Goal: Task Accomplishment & Management: Manage account settings

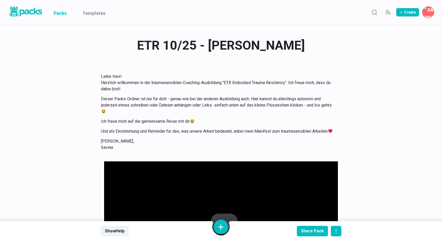
click at [58, 14] on link "Packs" at bounding box center [60, 12] width 13 height 25
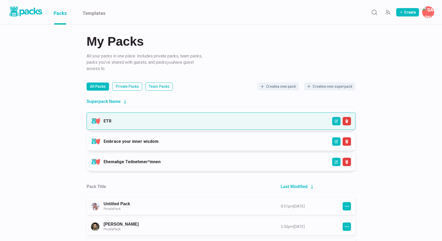
click at [111, 123] on link "ETR" at bounding box center [108, 121] width 8 height 5
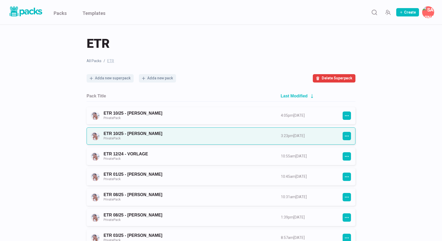
click at [216, 141] on link "ETR 10/25 - [PERSON_NAME] Private Pack" at bounding box center [188, 136] width 168 height 10
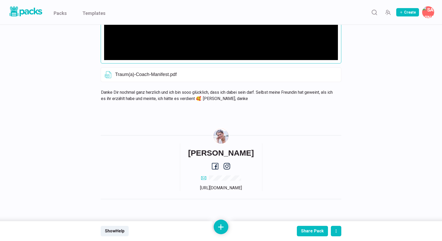
scroll to position [239, 0]
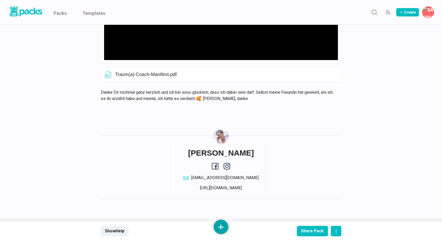
click at [221, 227] on button at bounding box center [221, 227] width 15 height 15
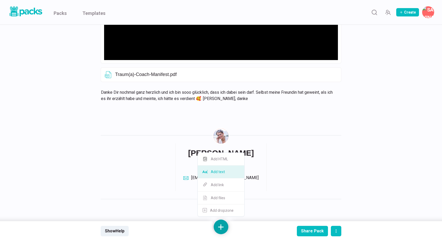
click at [222, 175] on button "Add text" at bounding box center [221, 172] width 47 height 13
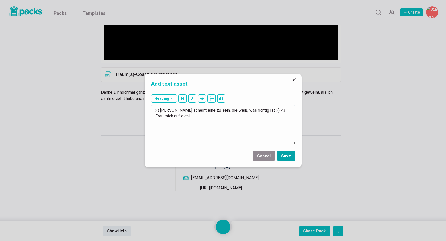
type textarea ":-) [PERSON_NAME] scheint eine zu sein, die weiß, was richtig ist :-) <3 Freu m…"
click at [287, 160] on button "Save" at bounding box center [286, 156] width 18 height 10
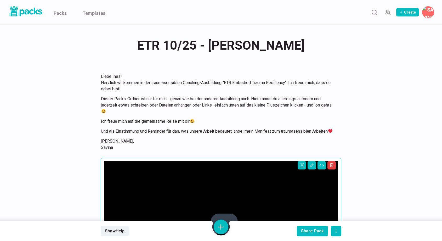
scroll to position [0, 0]
click at [61, 15] on link "Packs" at bounding box center [60, 12] width 13 height 25
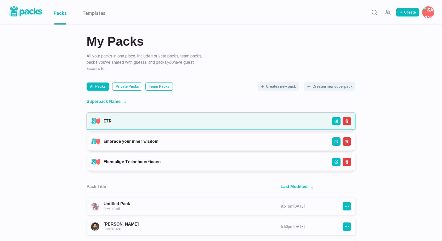
click at [111, 124] on link "ETR" at bounding box center [108, 121] width 8 height 5
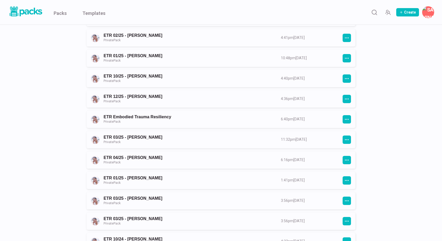
scroll to position [286, 0]
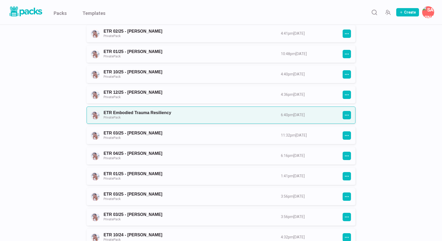
click at [207, 111] on link "ETR Embodied Trauma Resiliency Private Pack" at bounding box center [188, 115] width 168 height 10
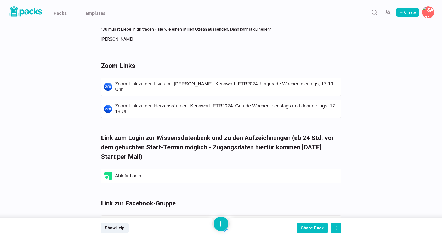
scroll to position [1530, 0]
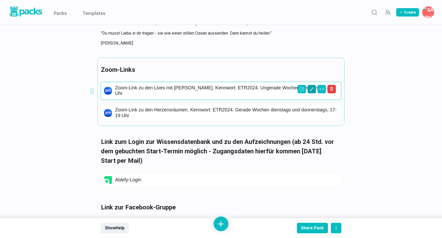
click at [312, 91] on icon "Edit asset" at bounding box center [312, 89] width 4 height 4
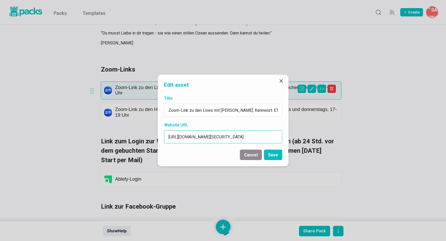
click at [256, 138] on input "[URL][DOMAIN_NAME][SECURITY_DATA]" at bounding box center [223, 137] width 118 height 13
click at [280, 80] on icon "Close" at bounding box center [281, 81] width 3 height 3
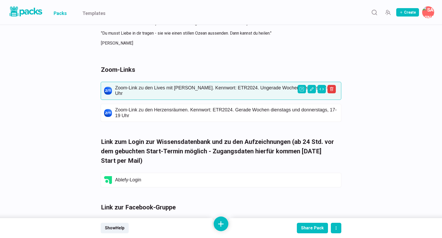
click at [64, 12] on link "Packs" at bounding box center [60, 12] width 13 height 25
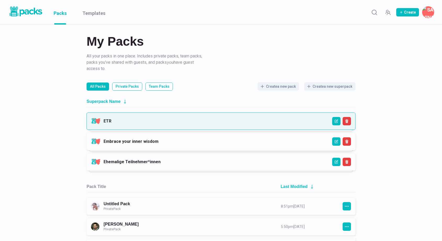
click at [111, 123] on link "ETR" at bounding box center [108, 121] width 8 height 5
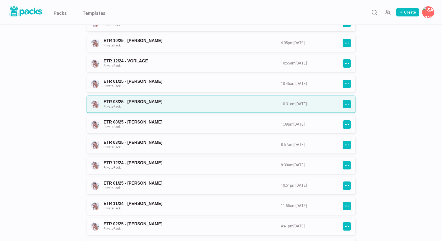
scroll to position [94, 0]
